Goal: Information Seeking & Learning: Learn about a topic

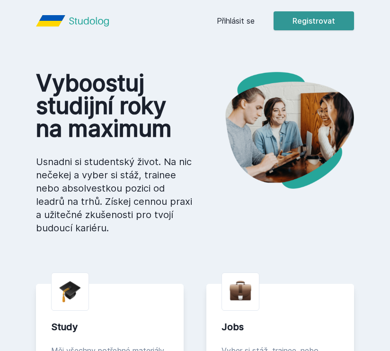
click at [324, 26] on button "Registrovat" at bounding box center [314, 20] width 80 height 19
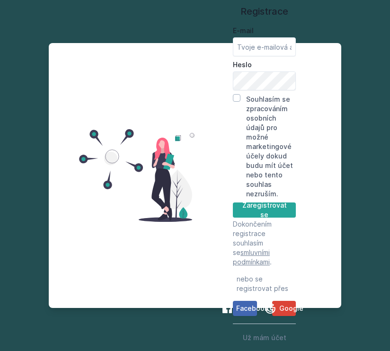
click at [198, 180] on div "Registrace E-mail Heslo Souhlasím se zpracováním osobních údajů pro možné marke…" at bounding box center [195, 175] width 390 height 351
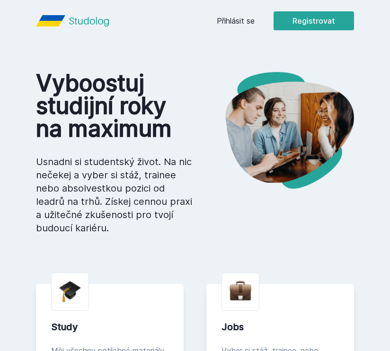
click at [230, 20] on link "Přihlásit se" at bounding box center [236, 20] width 38 height 11
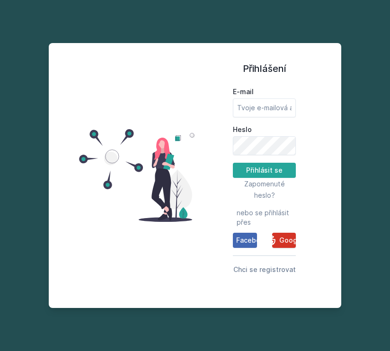
click at [277, 235] on div "Google" at bounding box center [284, 240] width 39 height 11
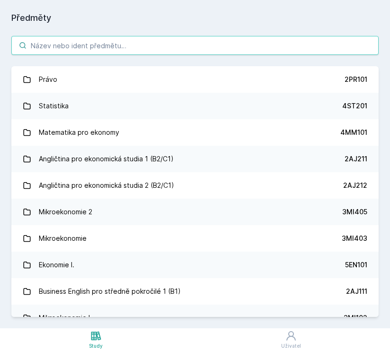
click at [182, 37] on input "search" at bounding box center [194, 45] width 367 height 19
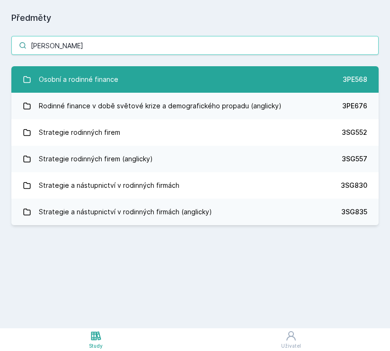
type input "[PERSON_NAME]"
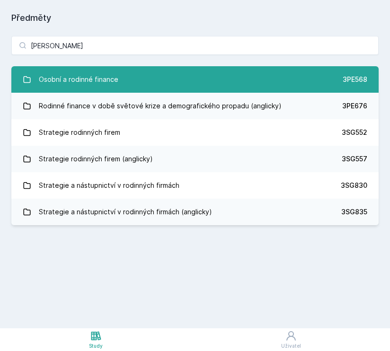
click at [90, 79] on div "Osobní a rodinné finance" at bounding box center [79, 79] width 80 height 19
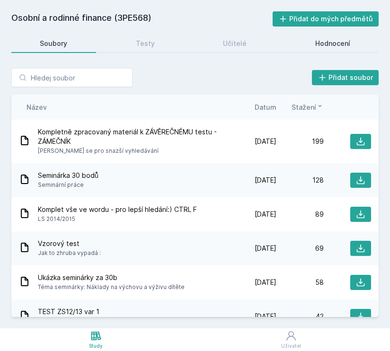
click at [346, 38] on link "Hodnocení" at bounding box center [333, 43] width 92 height 19
click at [102, 84] on input "search" at bounding box center [71, 77] width 121 height 19
